Goal: Task Accomplishment & Management: Complete application form

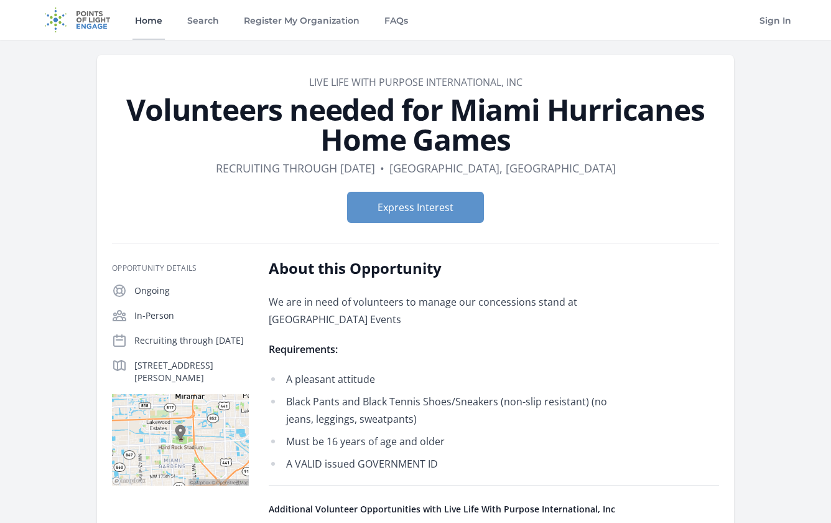
click at [146, 16] on link "Home" at bounding box center [149, 20] width 32 height 40
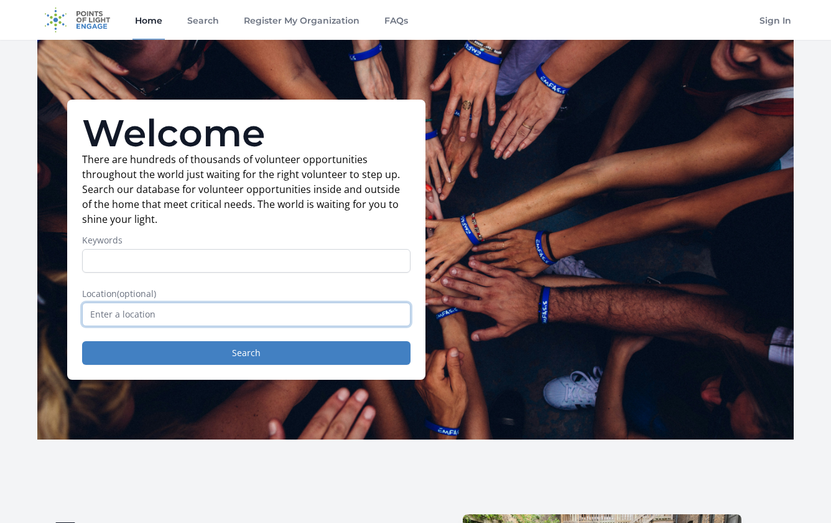
click at [183, 309] on input "text" at bounding box center [246, 314] width 329 height 24
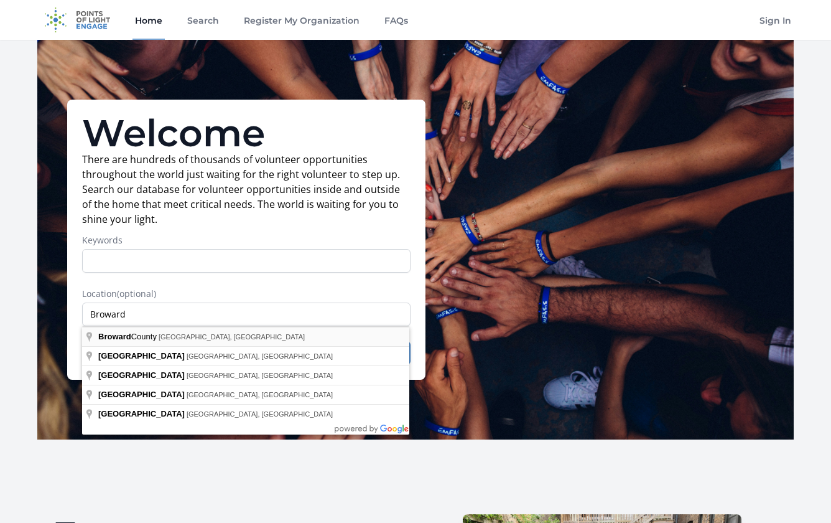
type input "Broward County, FL, USA"
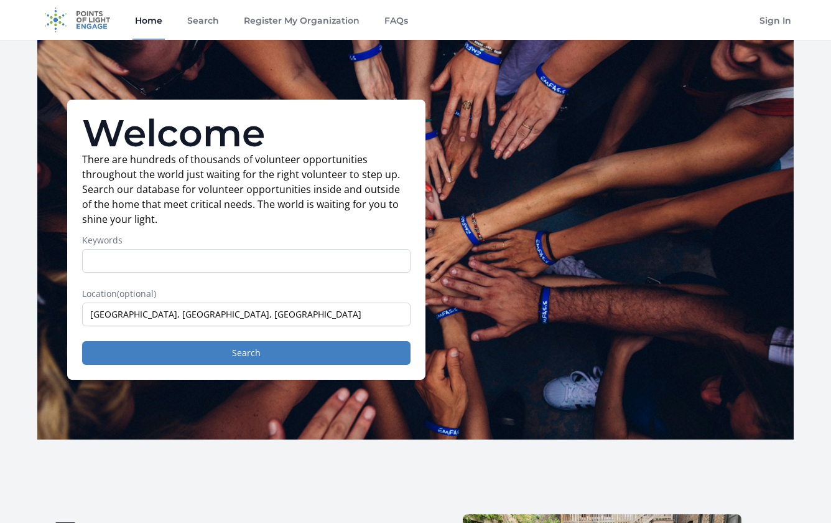
click at [274, 352] on button "Search" at bounding box center [246, 353] width 329 height 24
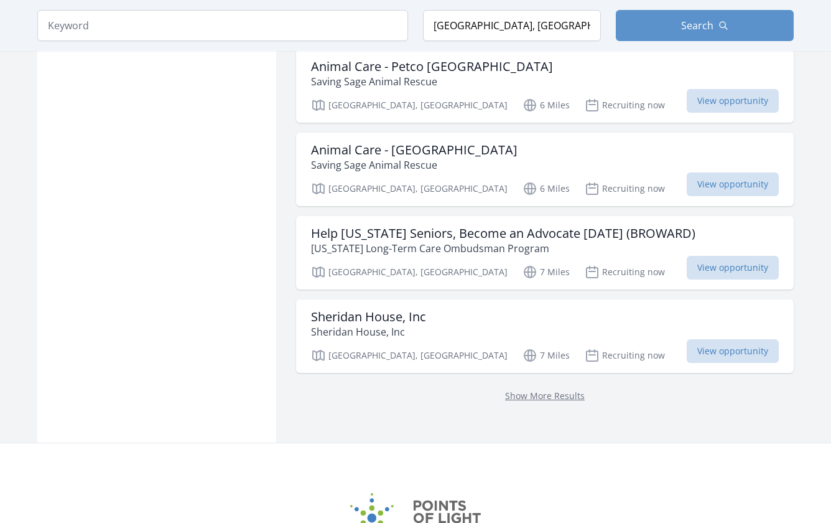
scroll to position [1493, 0]
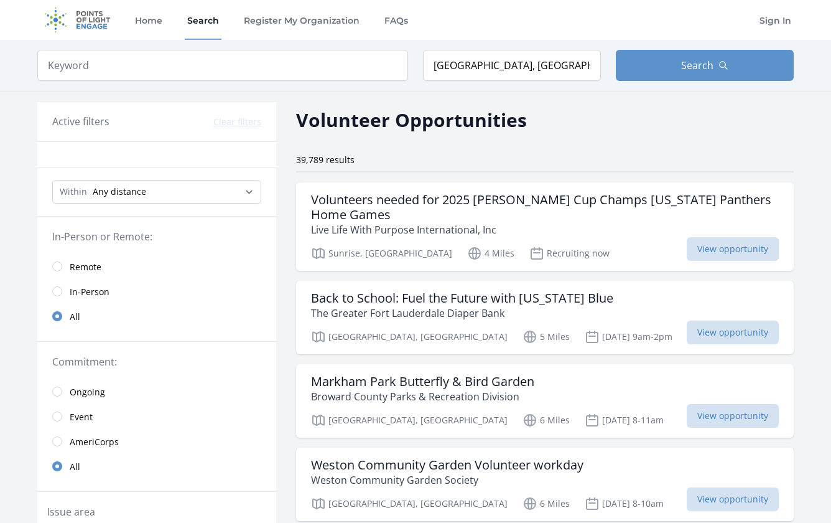
click at [77, 266] on span "Remote" at bounding box center [86, 267] width 32 height 12
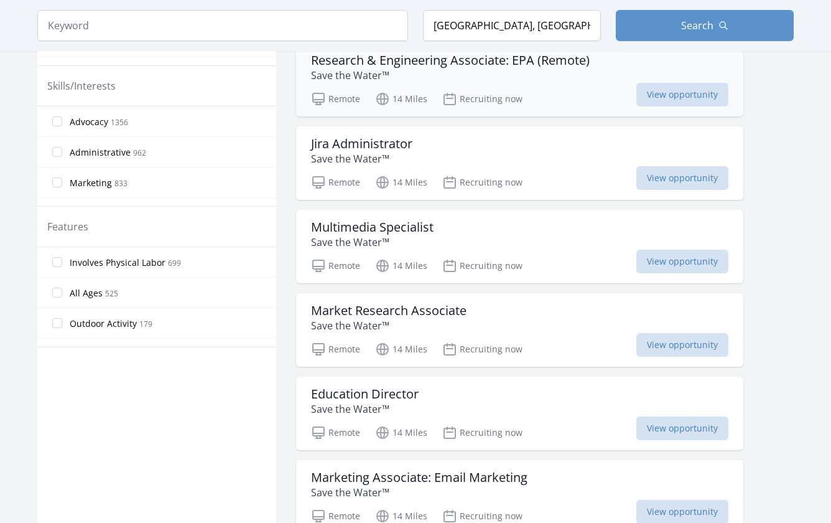
scroll to position [560, 0]
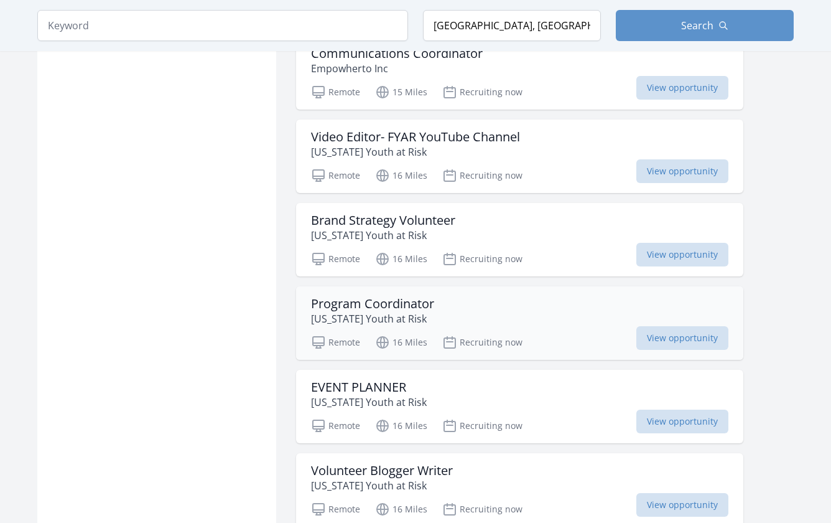
scroll to position [3049, 0]
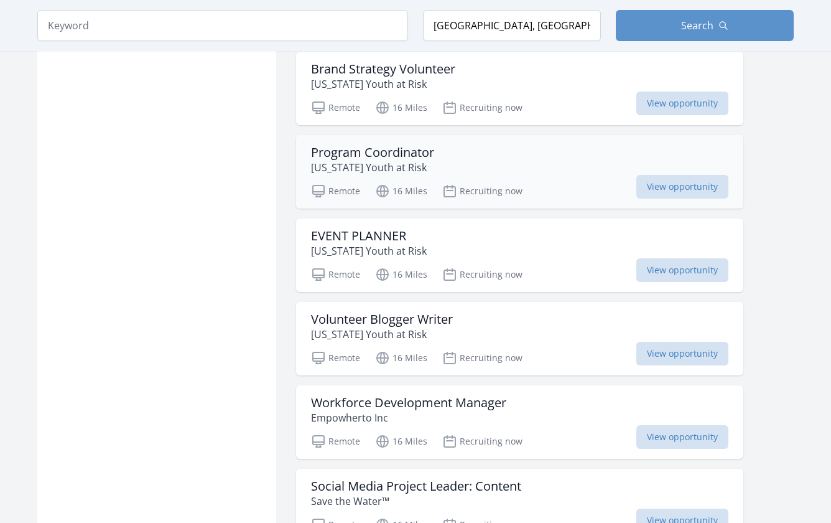
click at [383, 151] on h3 "Program Coordinator" at bounding box center [372, 152] width 123 height 15
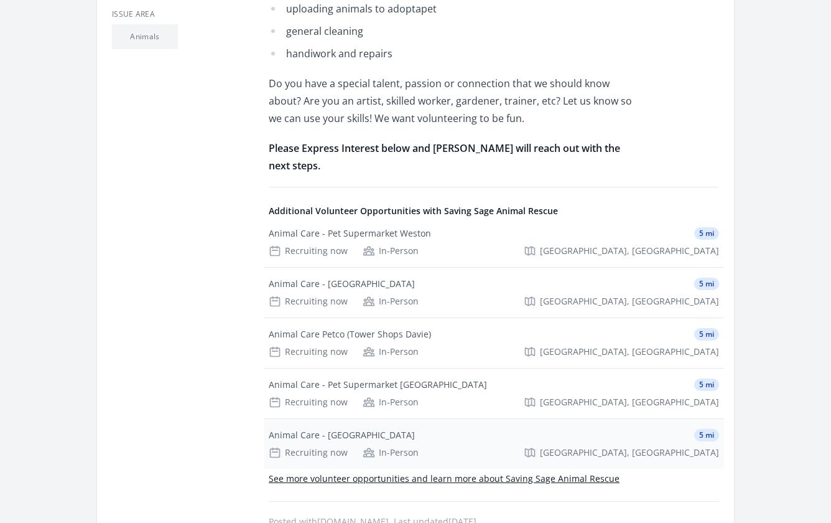
scroll to position [560, 0]
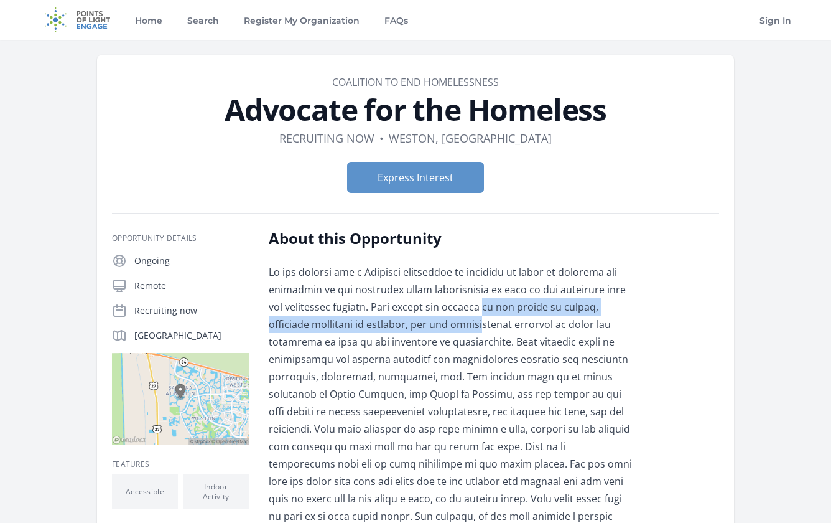
drag, startPoint x: 490, startPoint y: 318, endPoint x: 494, endPoint y: 308, distance: 10.9
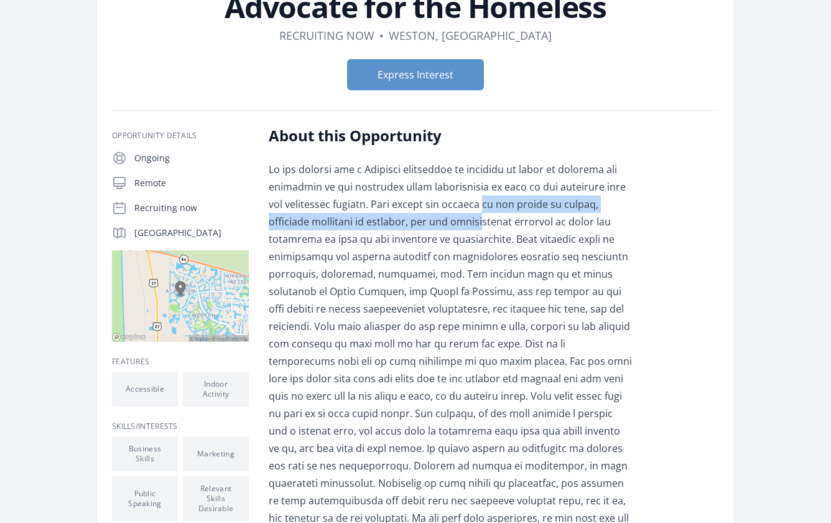
scroll to position [249, 0]
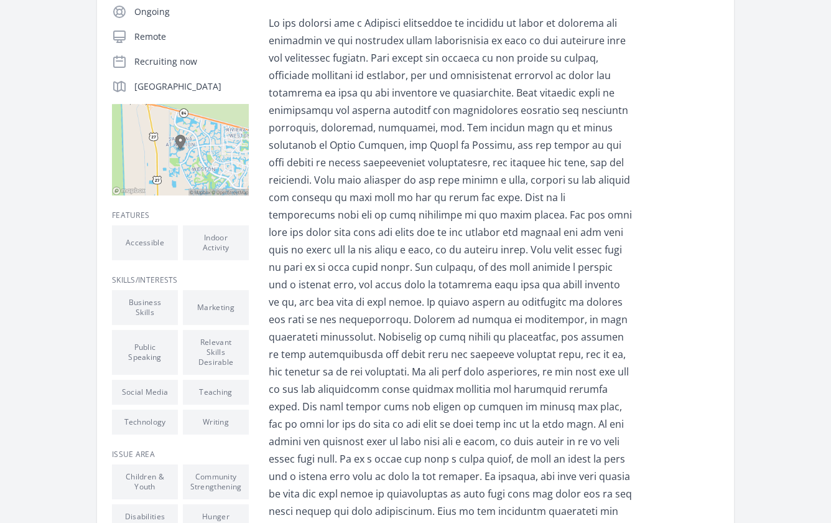
click at [373, 188] on p at bounding box center [451, 345] width 364 height 662
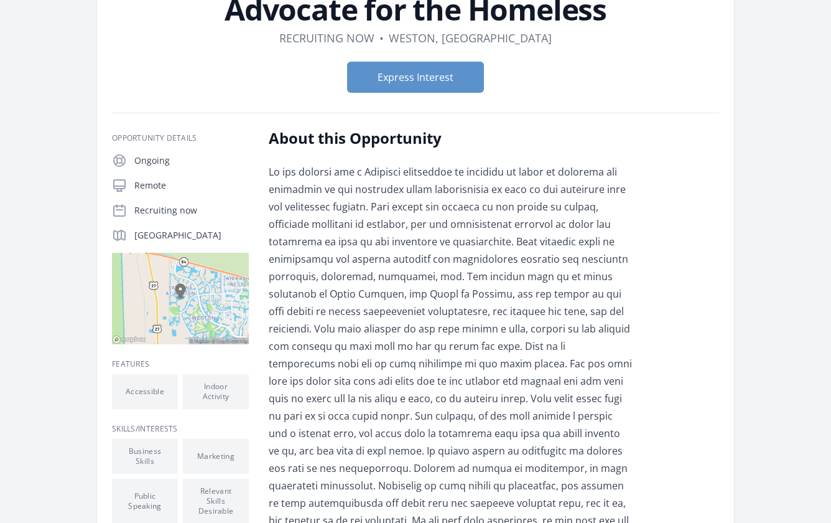
scroll to position [0, 0]
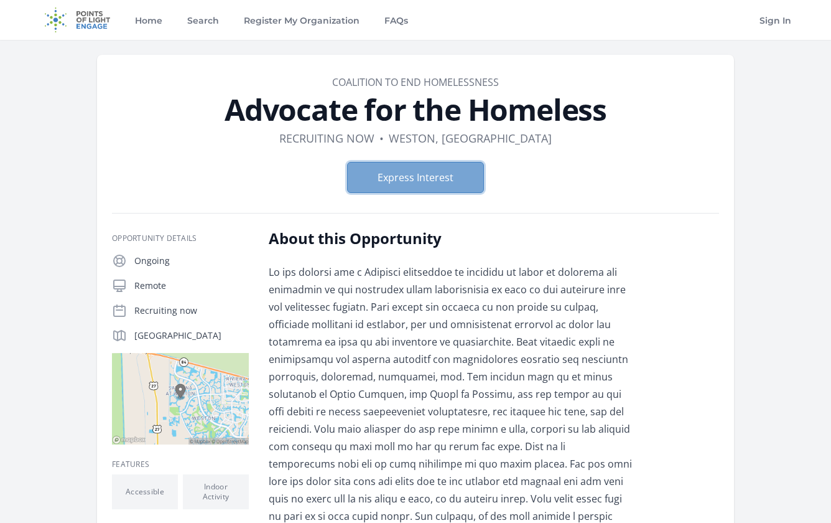
click at [412, 181] on button "Express Interest" at bounding box center [415, 177] width 137 height 31
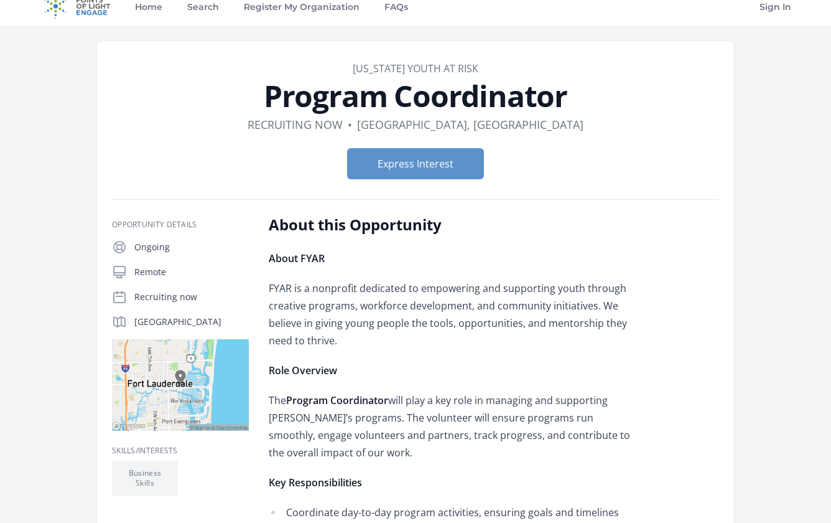
scroll to position [249, 0]
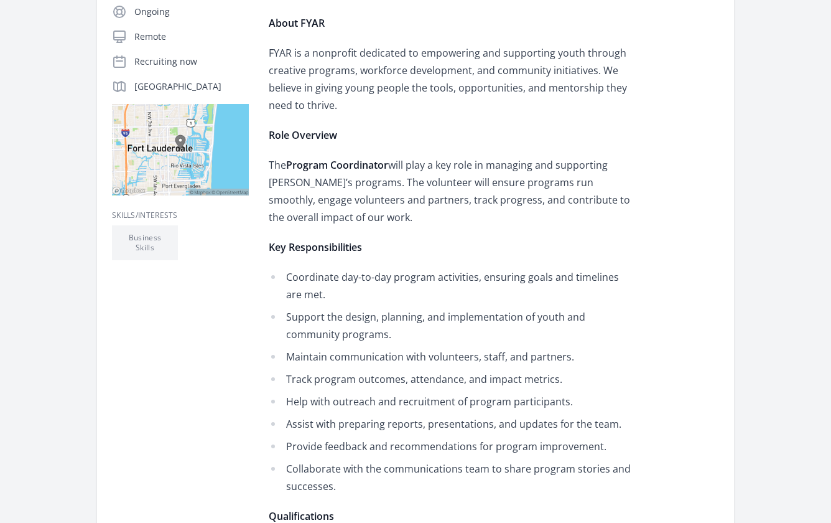
click at [348, 279] on li "Coordinate day-to-day program activities, ensuring goals and timelines are met." at bounding box center [451, 285] width 364 height 35
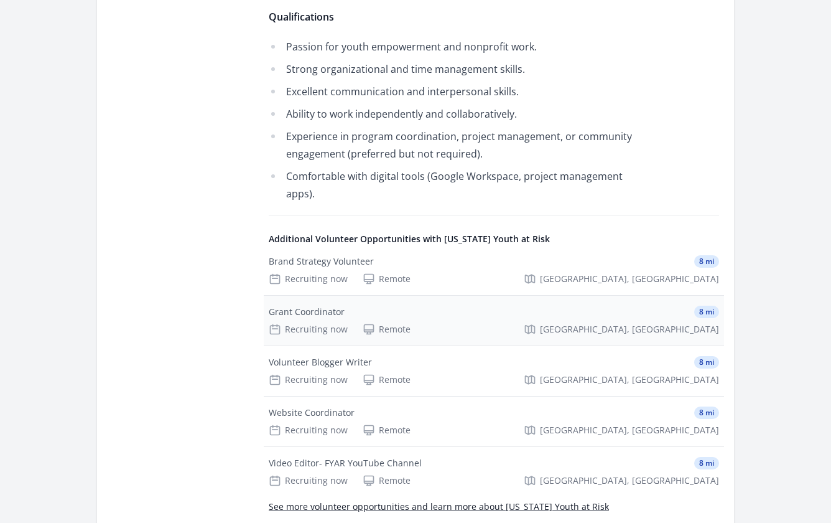
scroll to position [871, 0]
